Goal: Navigation & Orientation: Find specific page/section

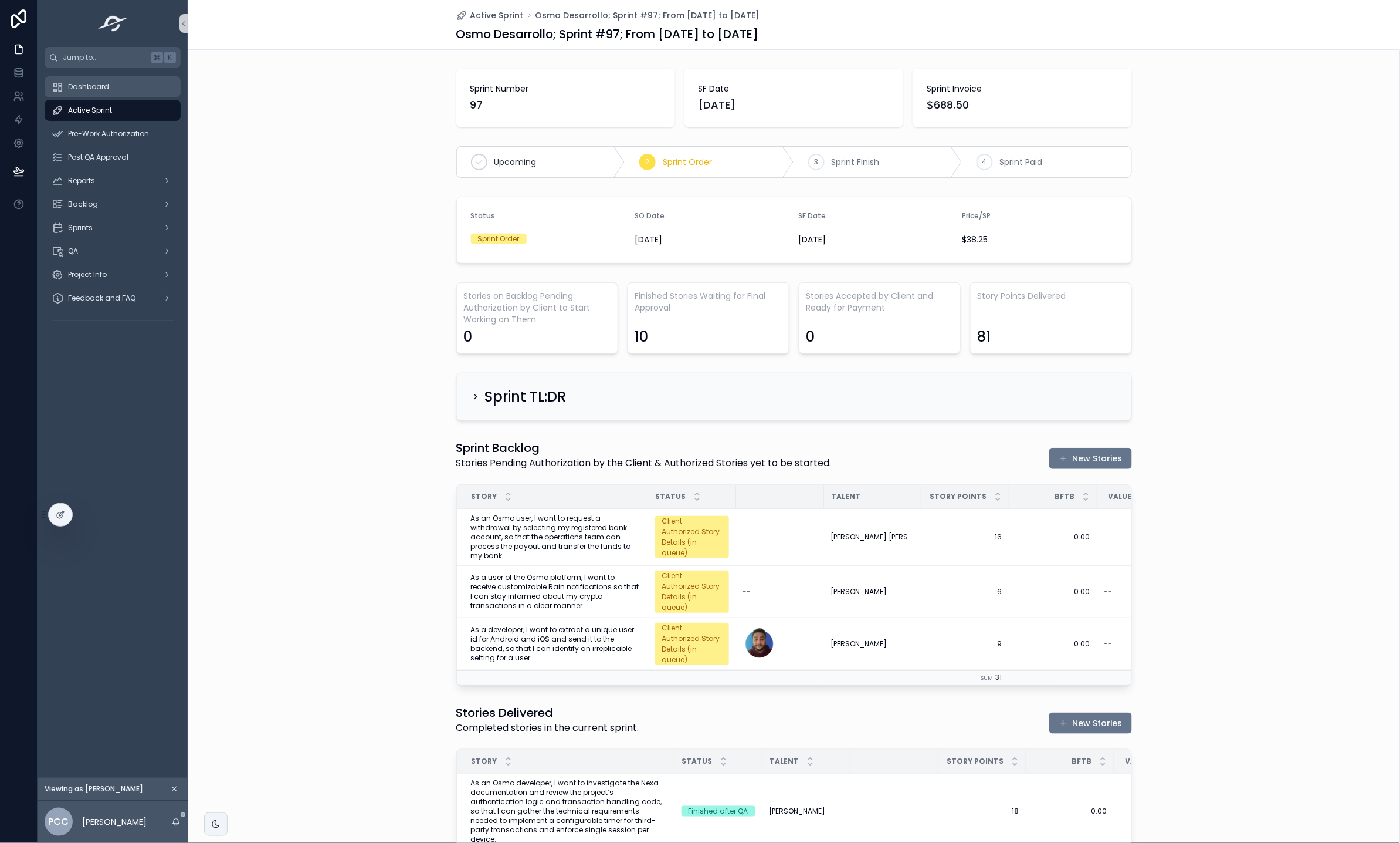
click at [109, 86] on div "Dashboard" at bounding box center [113, 86] width 122 height 19
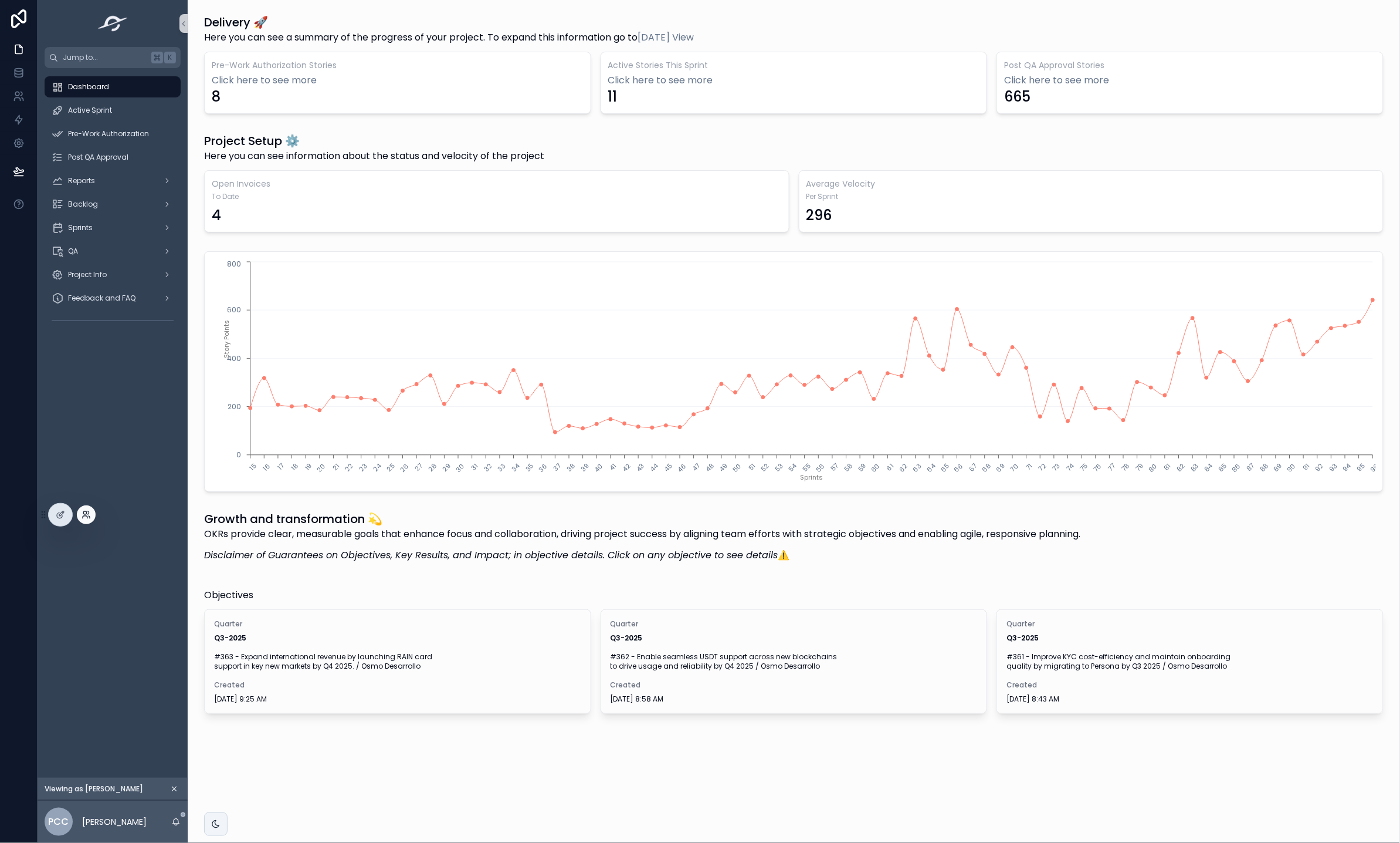
click at [82, 516] on icon at bounding box center [86, 514] width 9 height 9
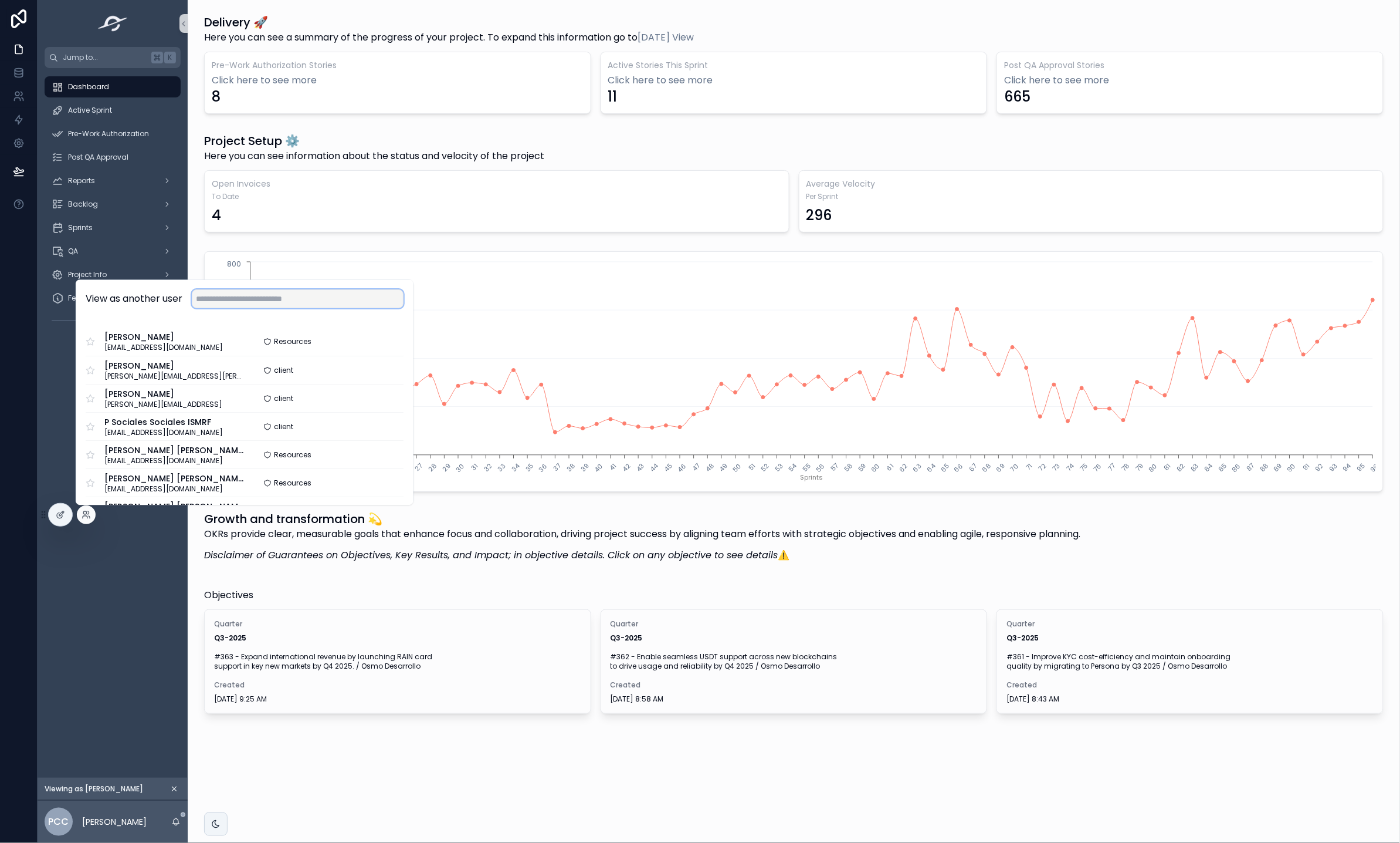
click at [270, 296] on input "text" at bounding box center [298, 298] width 212 height 19
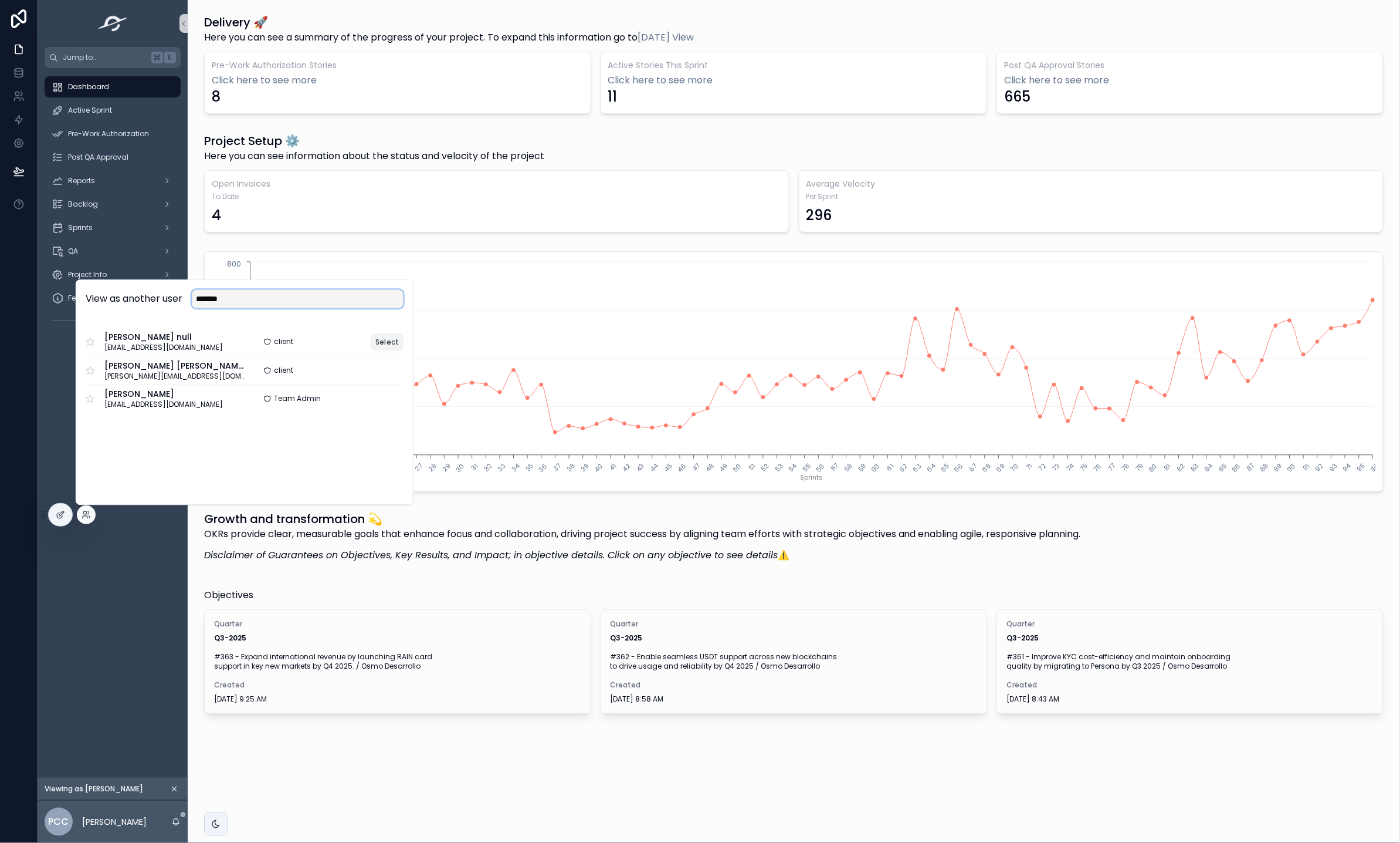
type input "*******"
click at [389, 345] on button "Select" at bounding box center [388, 341] width 32 height 17
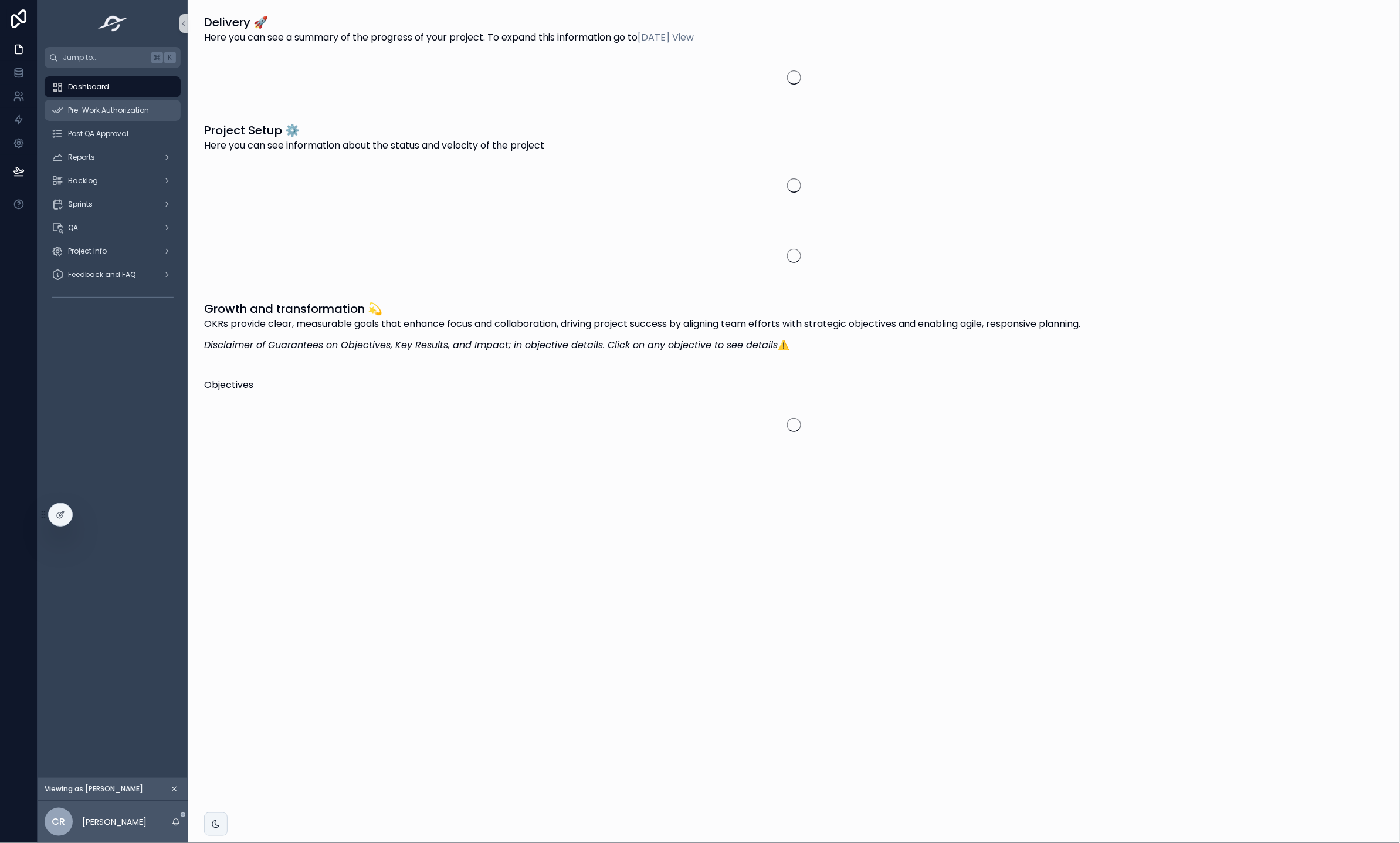
click at [104, 110] on span "Pre-Work Authorization" at bounding box center [109, 110] width 81 height 9
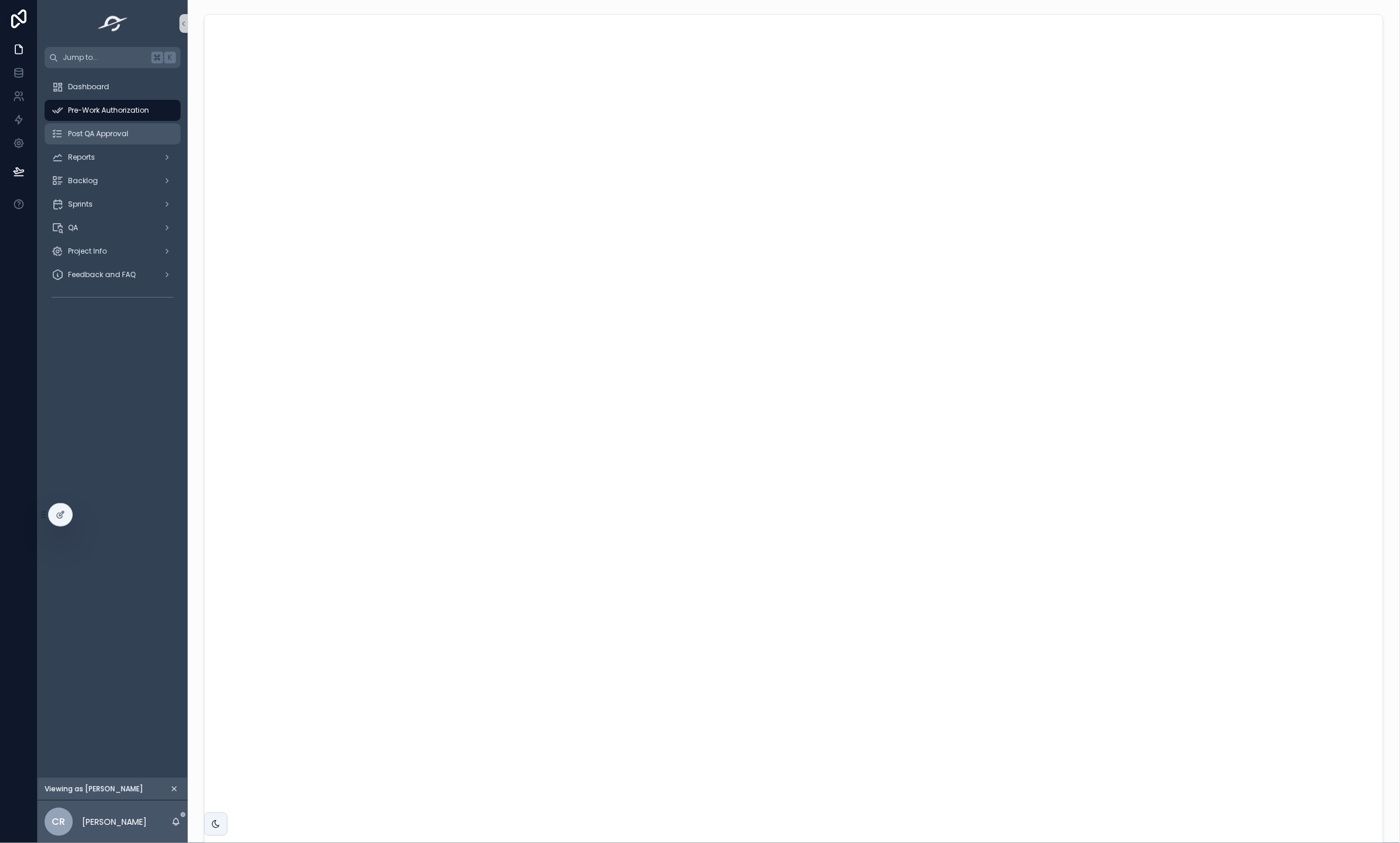
click at [83, 134] on span "Post QA Approval" at bounding box center [98, 134] width 60 height 9
click at [108, 115] on div "Pre-Work Authorization" at bounding box center [113, 110] width 122 height 19
click at [74, 88] on span "Dashboard" at bounding box center [89, 87] width 41 height 9
